Goal: Task Accomplishment & Management: Manage account settings

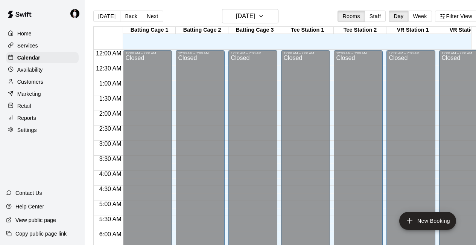
scroll to position [288, 0]
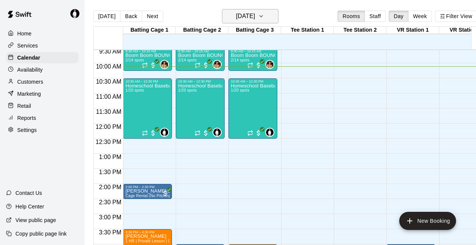
click at [276, 15] on button "[DATE]" at bounding box center [250, 16] width 56 height 14
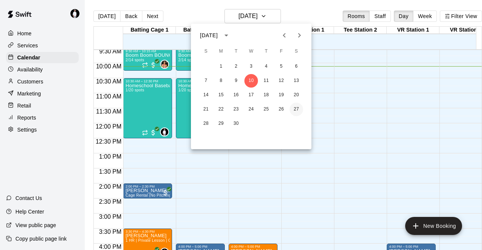
click at [297, 111] on button "27" at bounding box center [296, 110] width 14 height 14
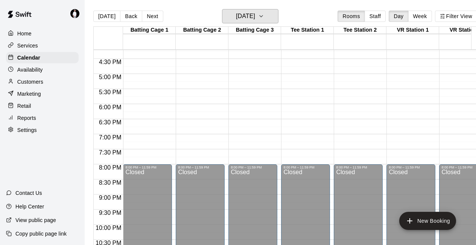
scroll to position [487, 0]
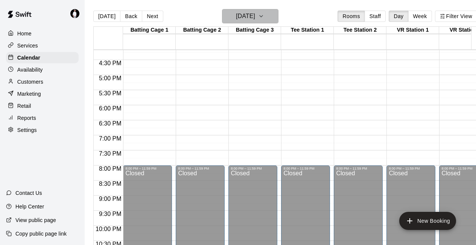
click at [263, 15] on icon "button" at bounding box center [261, 16] width 3 height 2
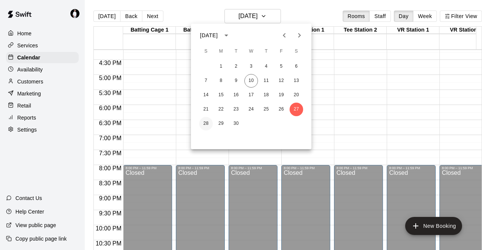
click at [206, 123] on button "28" at bounding box center [206, 124] width 14 height 14
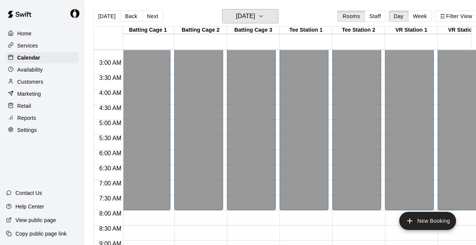
scroll to position [81, 2]
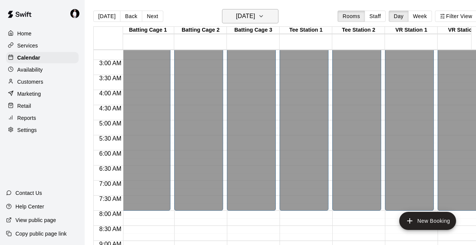
click at [264, 14] on icon "button" at bounding box center [261, 16] width 6 height 9
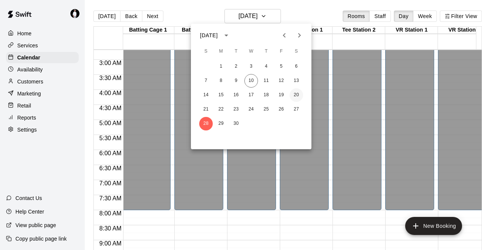
click at [295, 94] on button "20" at bounding box center [296, 95] width 14 height 14
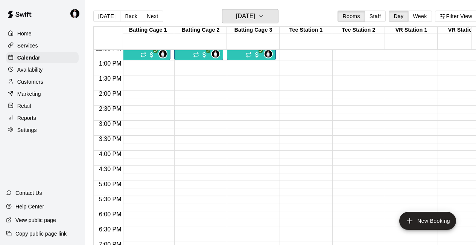
scroll to position [382, 2]
click at [264, 15] on icon "button" at bounding box center [261, 16] width 6 height 9
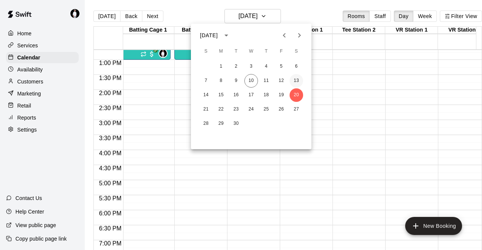
click at [295, 79] on button "13" at bounding box center [296, 81] width 14 height 14
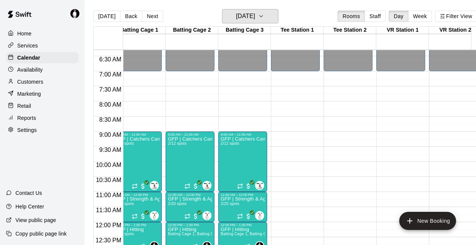
scroll to position [189, 10]
click at [264, 18] on icon "button" at bounding box center [261, 16] width 6 height 9
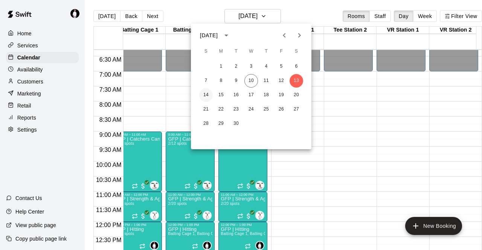
click at [209, 94] on button "14" at bounding box center [206, 95] width 14 height 14
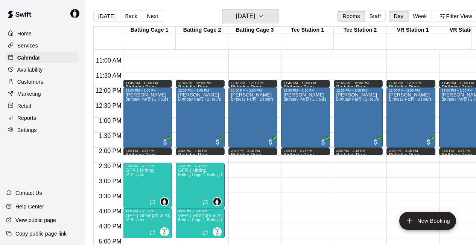
scroll to position [327, 0]
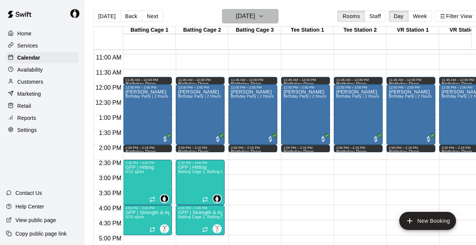
click at [269, 13] on button "[DATE]" at bounding box center [250, 16] width 56 height 14
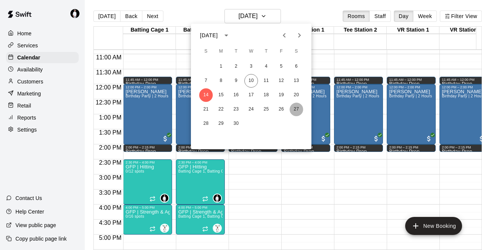
click at [297, 108] on button "27" at bounding box center [296, 110] width 14 height 14
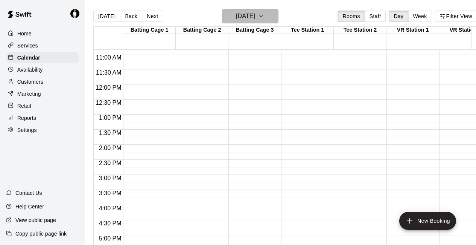
click at [264, 13] on icon "button" at bounding box center [261, 16] width 6 height 9
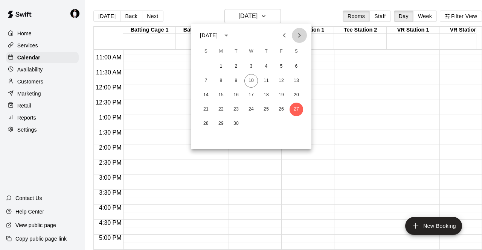
click at [298, 37] on icon "Next month" at bounding box center [299, 35] width 3 height 5
click at [297, 66] on button "4" at bounding box center [296, 67] width 14 height 14
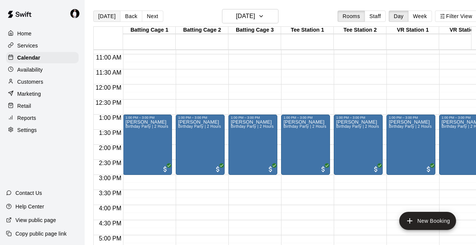
click at [105, 15] on button "[DATE]" at bounding box center [106, 16] width 27 height 11
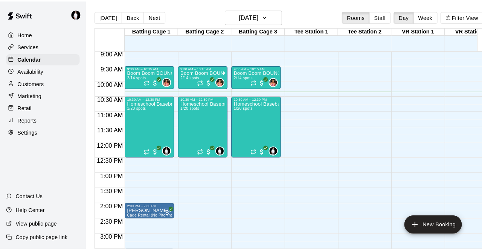
scroll to position [263, 0]
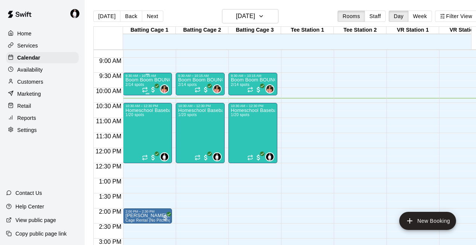
click at [134, 80] on p "Boom Boom BOUNCE! Trampoline Rebounding w/[PERSON_NAME] | WED @ 9:30AM | 45 Mins" at bounding box center [147, 80] width 44 height 0
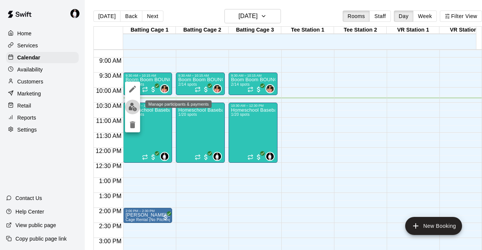
click at [132, 105] on img "edit" at bounding box center [132, 107] width 9 height 9
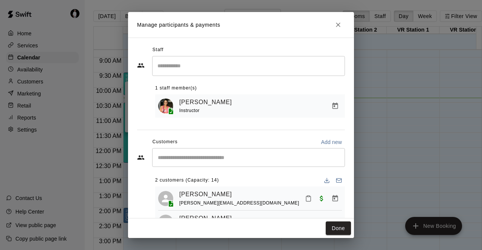
scroll to position [34, 0]
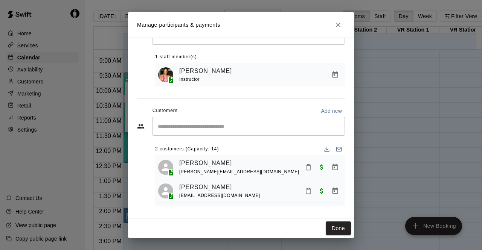
click at [163, 128] on div "​" at bounding box center [248, 126] width 193 height 19
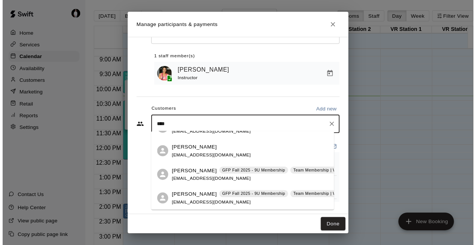
scroll to position [0, 0]
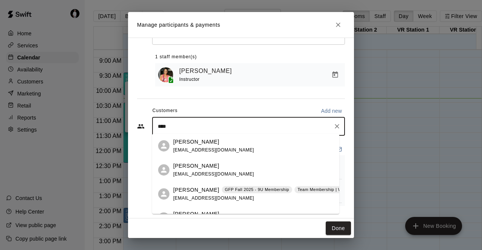
click at [207, 105] on div "Customers Add new" at bounding box center [241, 111] width 208 height 12
click at [172, 128] on input "****" at bounding box center [242, 127] width 175 height 8
type input "*"
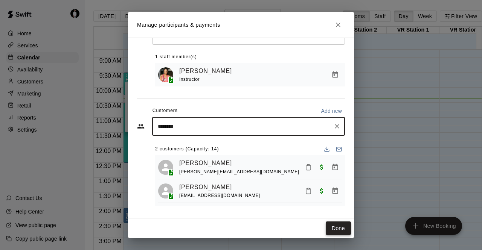
type input "********"
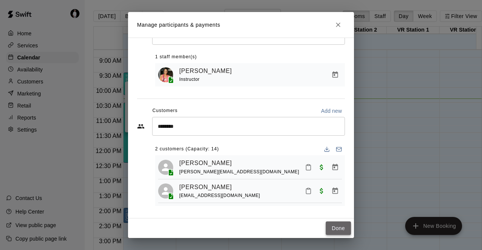
click at [338, 230] on button "Done" at bounding box center [338, 229] width 25 height 14
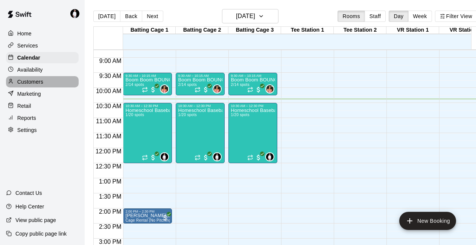
click at [26, 84] on p "Customers" at bounding box center [30, 82] width 26 height 8
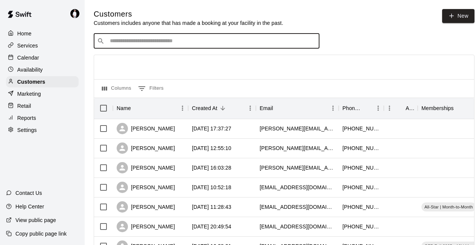
click at [176, 42] on input "Search customers by name or email" at bounding box center [212, 41] width 208 height 8
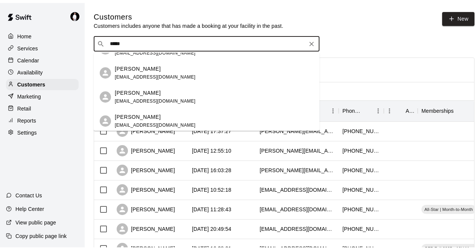
scroll to position [6, 0]
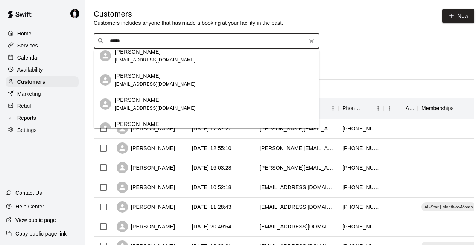
type input "*****"
click at [46, 74] on div "Availability" at bounding box center [42, 69] width 73 height 11
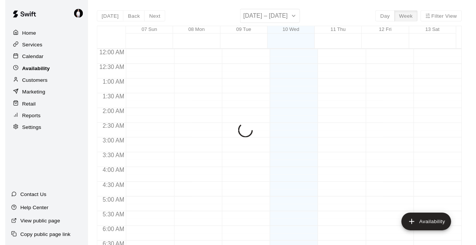
scroll to position [313, 0]
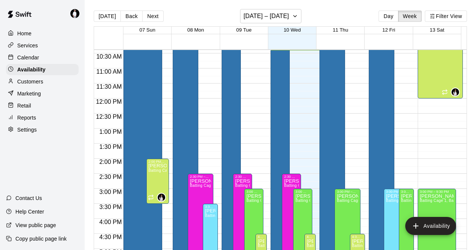
click at [33, 57] on p "Calendar" at bounding box center [28, 58] width 22 height 8
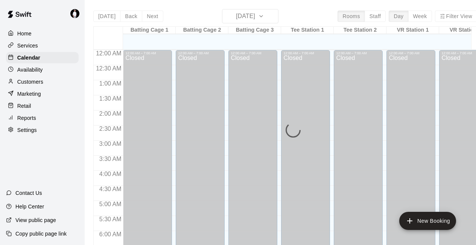
scroll to position [313, 0]
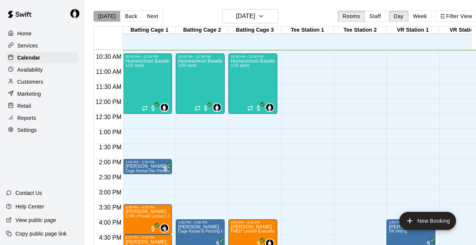
click at [110, 13] on button "[DATE]" at bounding box center [106, 16] width 27 height 11
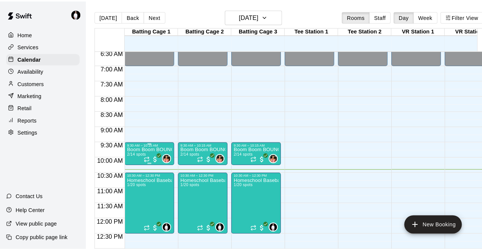
scroll to position [196, 0]
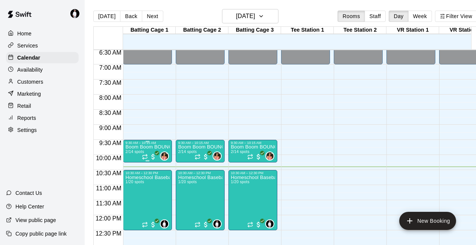
click at [139, 147] on p "Boom Boom BOUNCE! Trampoline Rebounding w/[PERSON_NAME] | WED @ 9:30AM | 45 Mins" at bounding box center [147, 147] width 44 height 0
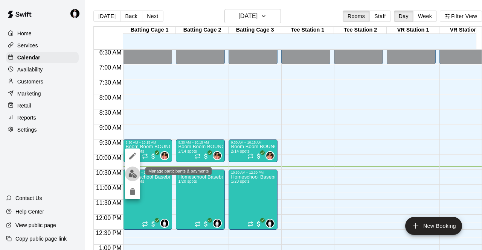
click at [135, 175] on img "edit" at bounding box center [132, 174] width 9 height 9
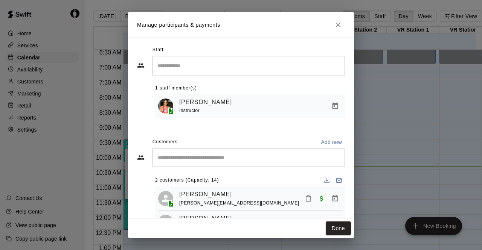
scroll to position [34, 0]
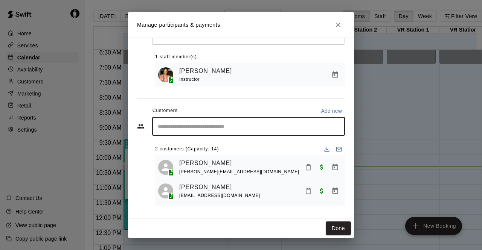
click at [202, 123] on input "Start typing to search customers..." at bounding box center [248, 127] width 186 height 8
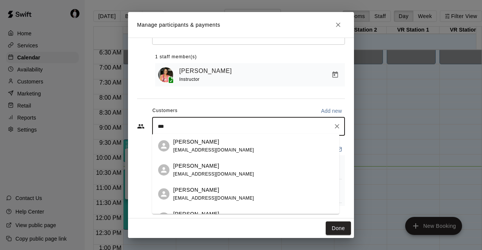
type input "****"
click at [200, 145] on p "[PERSON_NAME]" at bounding box center [196, 142] width 46 height 8
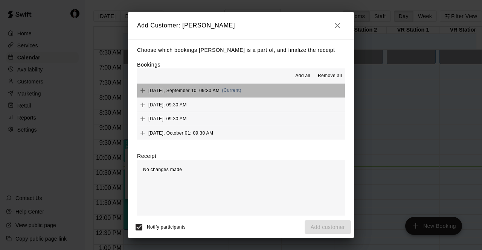
click at [271, 91] on button "[DATE], September 10: 09:30 AM (Current)" at bounding box center [241, 91] width 208 height 14
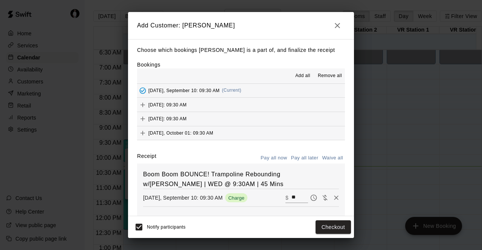
scroll to position [33, 0]
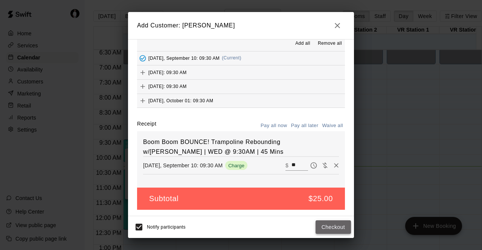
click at [336, 224] on button "Checkout" at bounding box center [332, 228] width 35 height 14
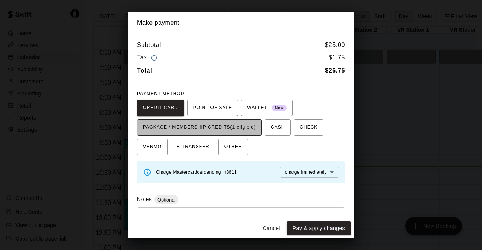
click at [218, 123] on span "PACKAGE / MEMBERSHIP CREDITS (1 eligible)" at bounding box center [199, 128] width 113 height 12
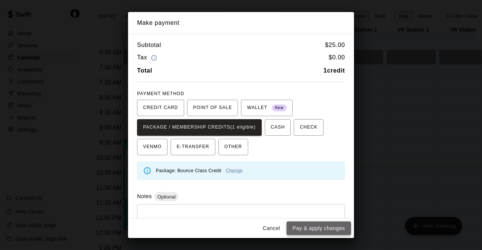
click at [340, 227] on button "Pay & apply changes" at bounding box center [318, 229] width 64 height 14
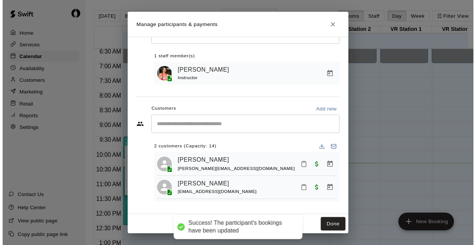
scroll to position [7, 0]
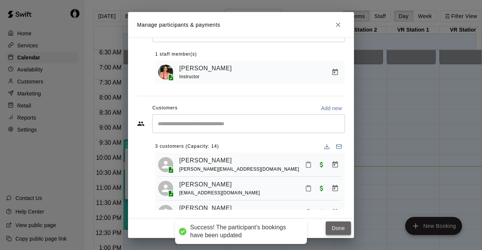
click at [337, 228] on button "Done" at bounding box center [338, 229] width 25 height 14
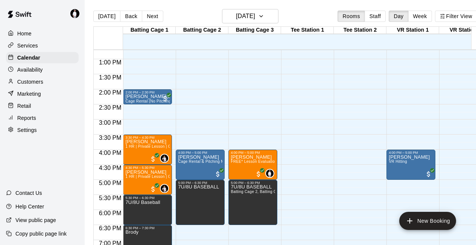
scroll to position [382, 0]
